Goal: Information Seeking & Learning: Learn about a topic

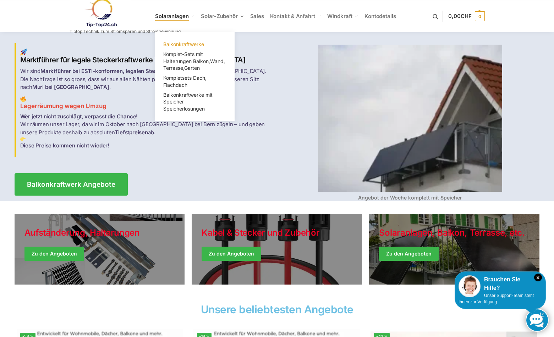
click at [187, 46] on span "Balkonkraftwerke" at bounding box center [183, 44] width 41 height 6
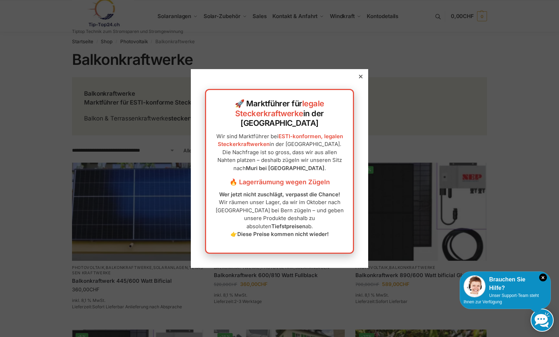
click at [358, 80] on div at bounding box center [361, 76] width 6 height 6
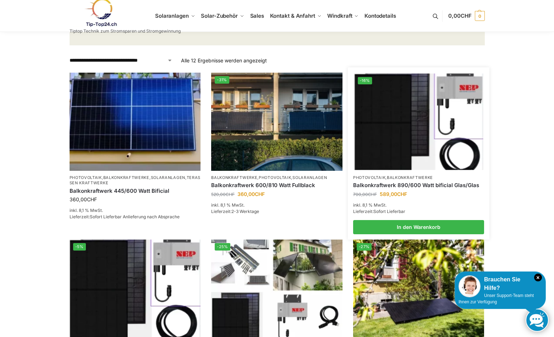
scroll to position [106, 0]
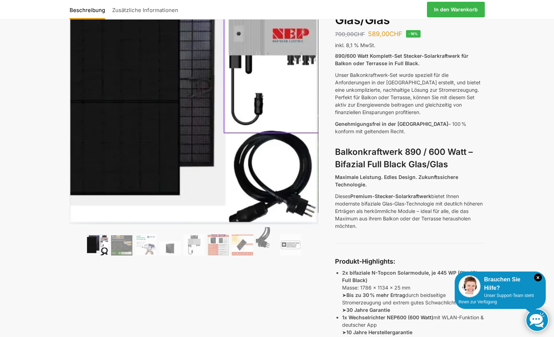
scroll to position [71, 0]
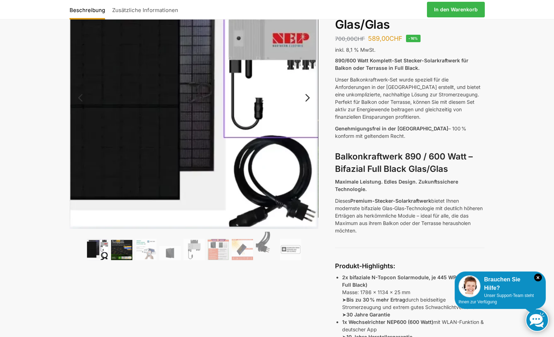
click at [116, 252] on img at bounding box center [121, 250] width 21 height 20
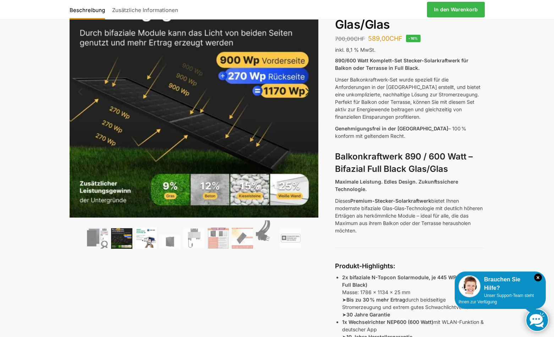
click at [138, 241] on img at bounding box center [145, 238] width 21 height 21
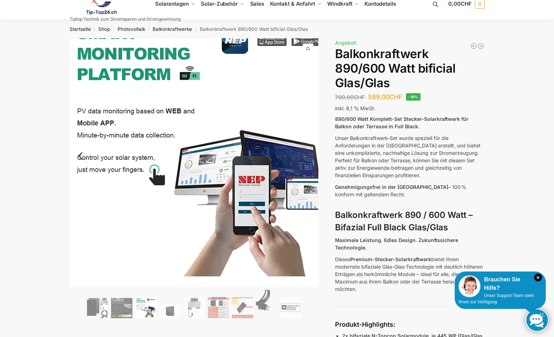
scroll to position [0, 0]
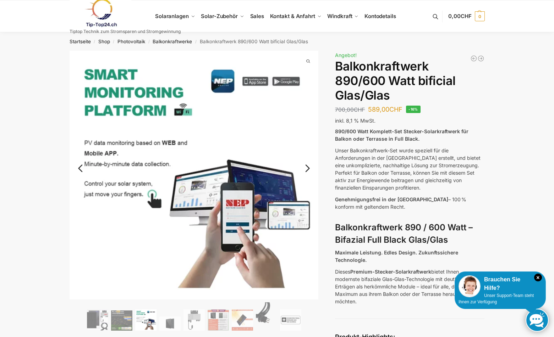
click at [310, 169] on link "Next" at bounding box center [306, 172] width 24 height 7
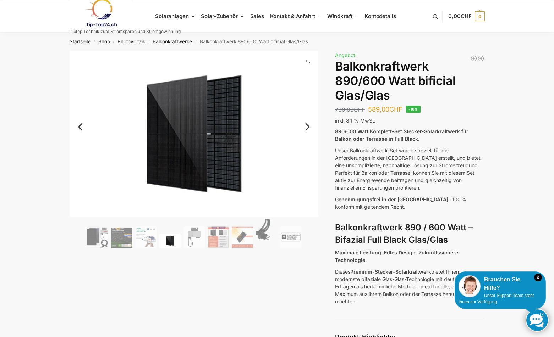
click at [308, 131] on link "Next" at bounding box center [306, 130] width 24 height 7
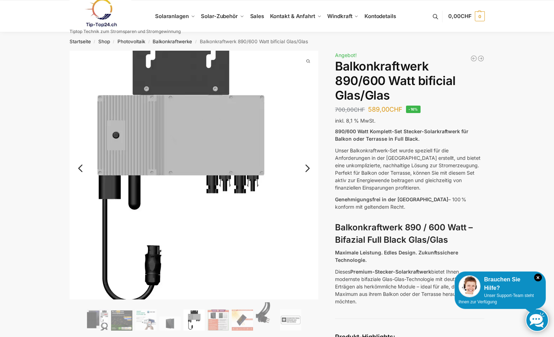
scroll to position [35, 0]
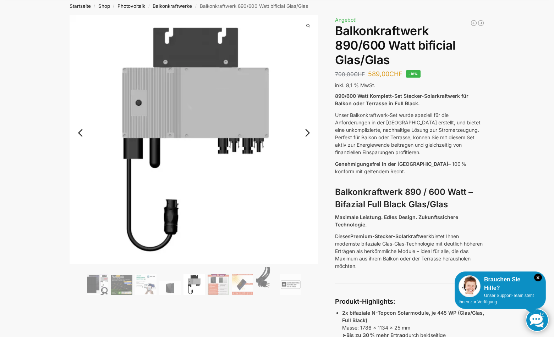
click at [307, 134] on link "Next" at bounding box center [306, 136] width 24 height 7
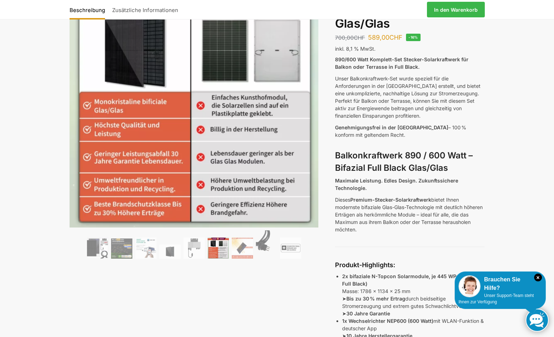
scroll to position [71, 0]
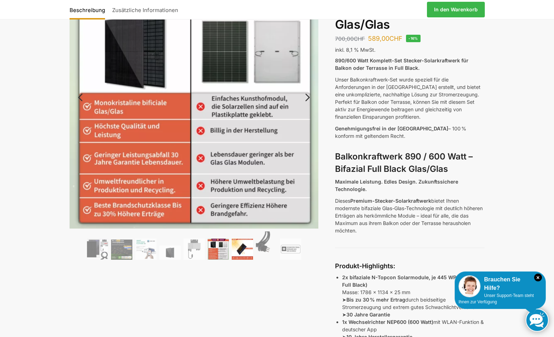
click at [242, 248] on img at bounding box center [242, 249] width 21 height 21
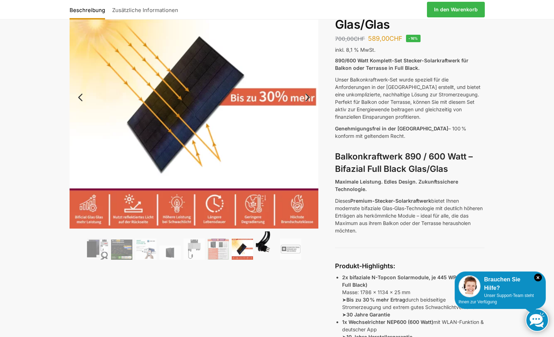
click at [264, 247] on img at bounding box center [266, 246] width 21 height 28
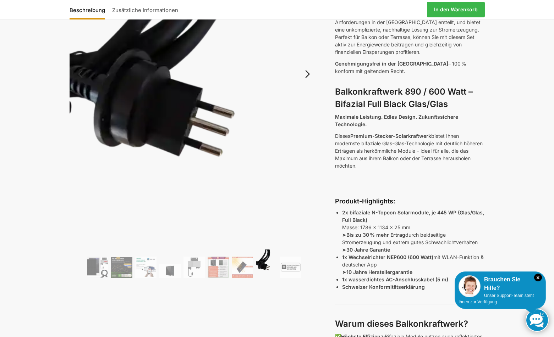
scroll to position [142, 0]
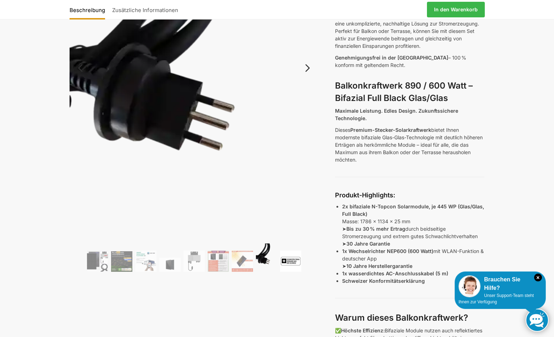
click at [285, 259] on img at bounding box center [290, 261] width 21 height 21
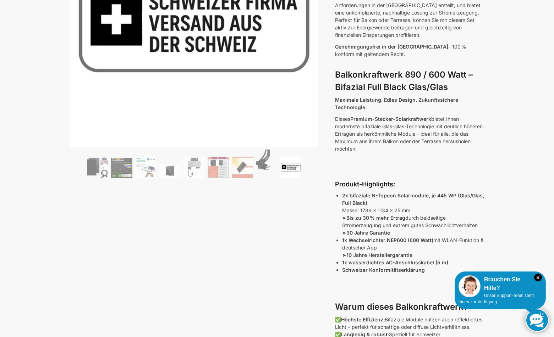
scroll to position [0, 0]
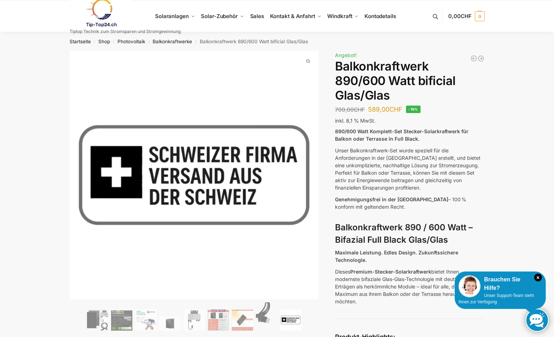
click at [100, 8] on img at bounding box center [101, 13] width 62 height 29
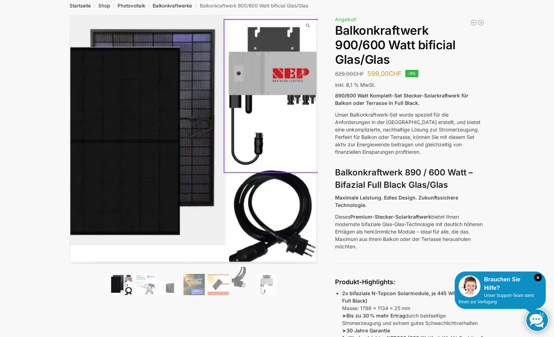
scroll to position [35, 0]
